Goal: Information Seeking & Learning: Find specific page/section

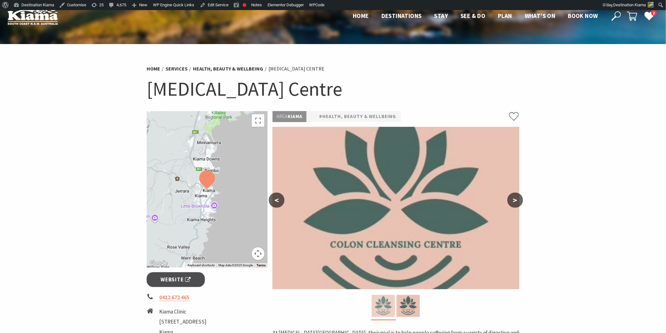
click at [385, 302] on img at bounding box center [383, 306] width 23 height 22
click at [385, 259] on img at bounding box center [396, 208] width 247 height 162
click at [210, 8] on link "Edit Service" at bounding box center [214, 5] width 34 height 10
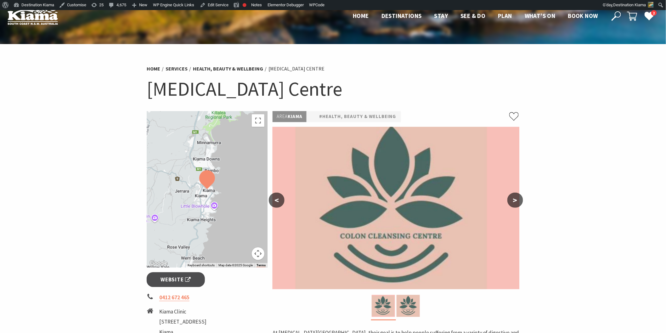
click at [612, 13] on icon at bounding box center [616, 15] width 9 height 9
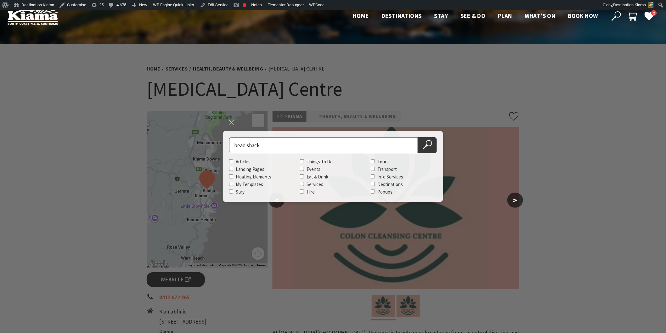
type input "bead shack"
click at [418, 137] on button "Search Now" at bounding box center [427, 145] width 19 height 16
click at [428, 145] on icon at bounding box center [427, 144] width 9 height 9
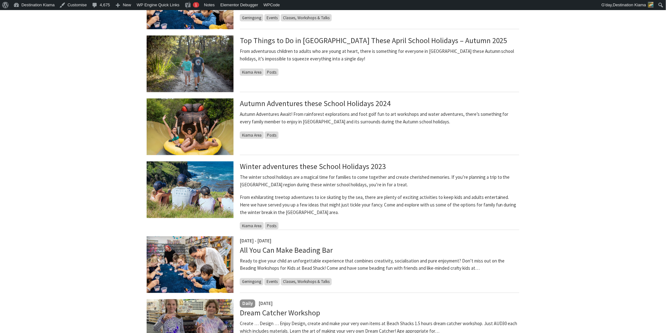
scroll to position [280, 0]
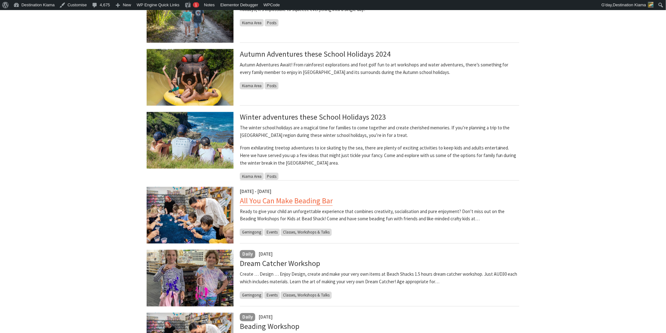
click at [255, 199] on link "All You Can Make Beading Bar" at bounding box center [286, 201] width 93 height 10
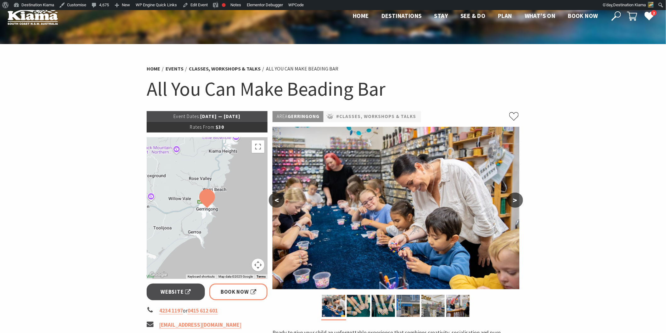
drag, startPoint x: 36, startPoint y: 1, endPoint x: 13, endPoint y: 188, distance: 188.5
click at [13, 188] on section "Home Events Classes, Workshops & Talks All You Can Make Beading Bar All You Can…" at bounding box center [333, 291] width 666 height 494
click at [196, 173] on div at bounding box center [207, 208] width 121 height 142
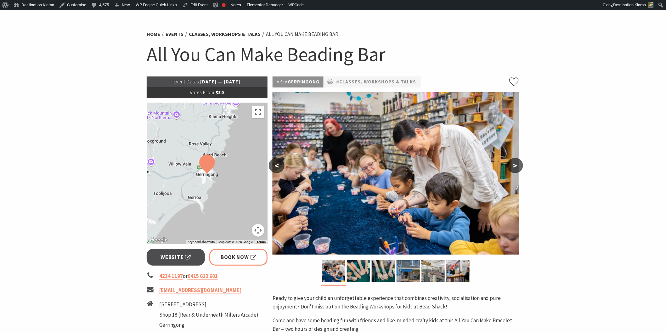
scroll to position [35, 0]
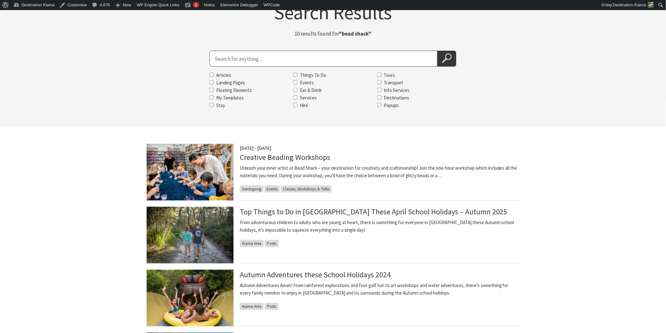
scroll to position [35, 0]
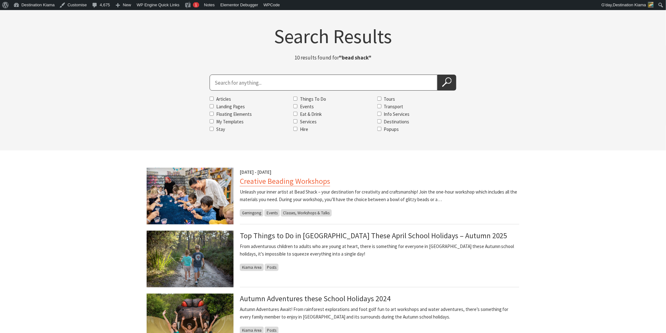
click at [275, 177] on link "Creative Beading Workshops" at bounding box center [285, 181] width 90 height 10
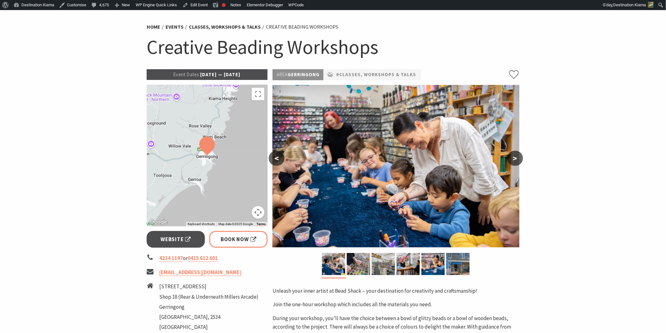
scroll to position [35, 0]
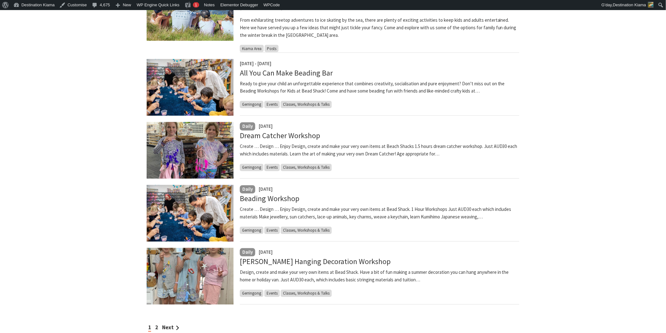
scroll to position [420, 0]
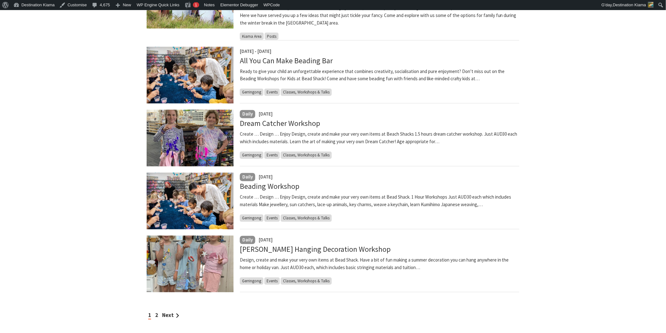
click at [161, 315] on div "1 2 Next" at bounding box center [333, 315] width 373 height 9
click at [155, 315] on div "1 2 Next" at bounding box center [333, 315] width 373 height 9
click at [158, 317] on link "2" at bounding box center [156, 315] width 3 height 7
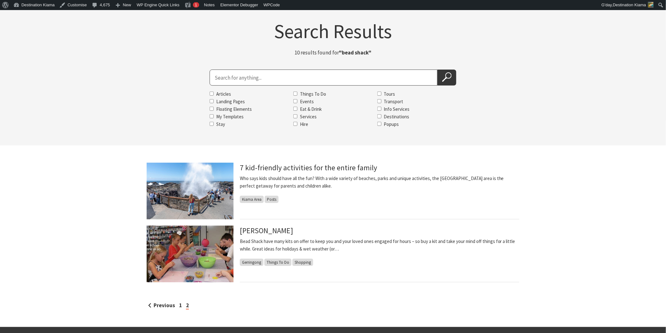
scroll to position [35, 0]
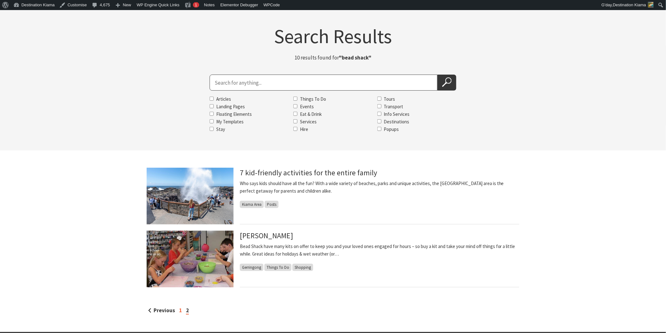
click at [179, 308] on link "1" at bounding box center [180, 310] width 3 height 7
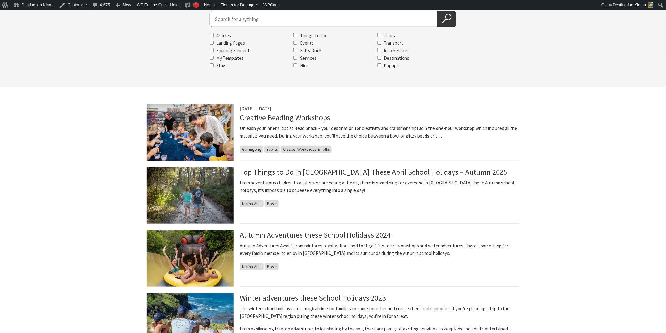
scroll to position [140, 0]
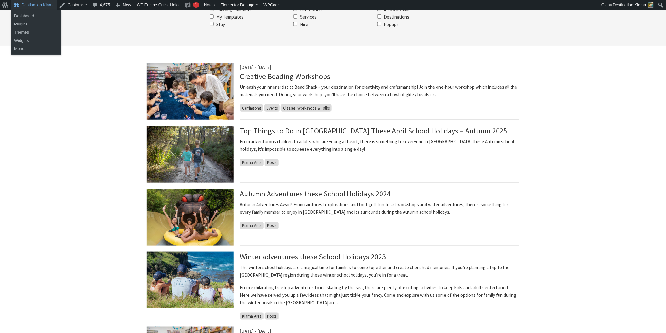
click at [18, 4] on link "Destination Kiama" at bounding box center [34, 5] width 46 height 10
click at [18, 14] on link "Dashboard" at bounding box center [36, 16] width 50 height 8
